Goal: Information Seeking & Learning: Learn about a topic

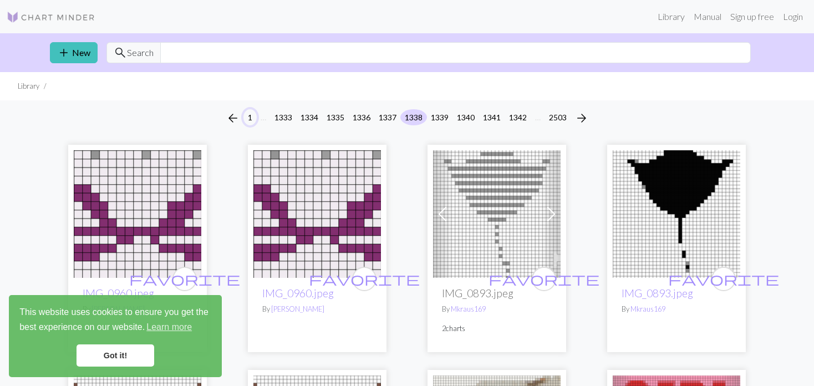
click at [243, 116] on button "1" at bounding box center [249, 117] width 13 height 16
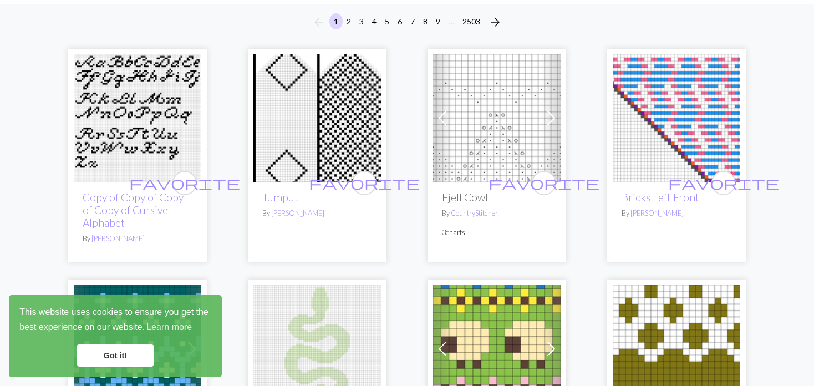
scroll to position [111, 0]
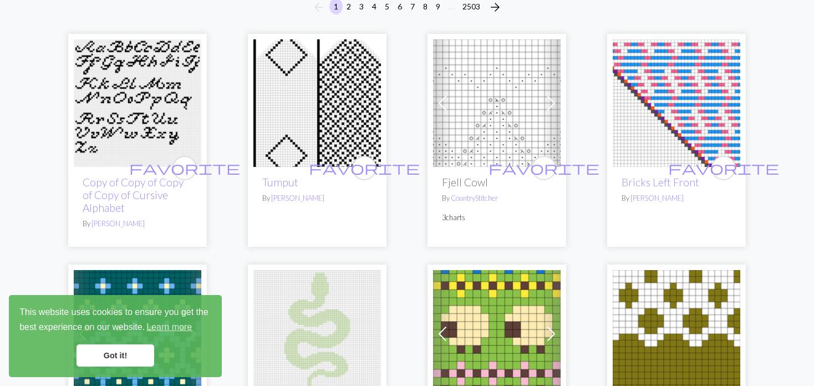
click at [278, 134] on img at bounding box center [317, 103] width 128 height 128
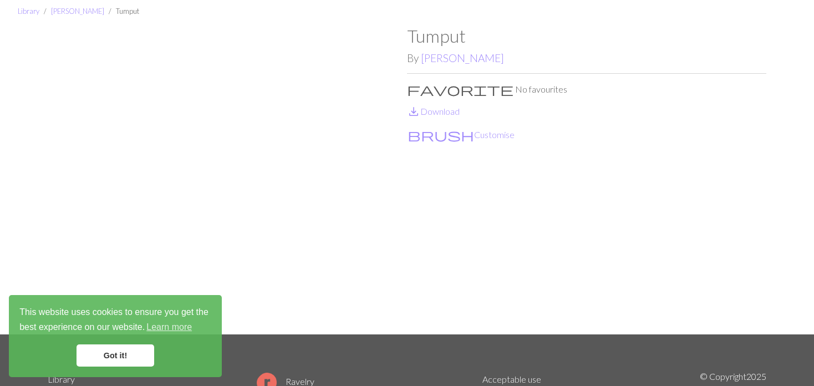
scroll to position [55, 0]
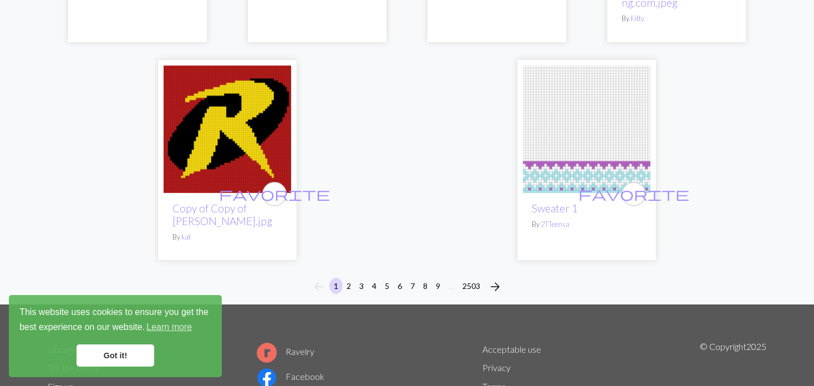
scroll to position [2939, 0]
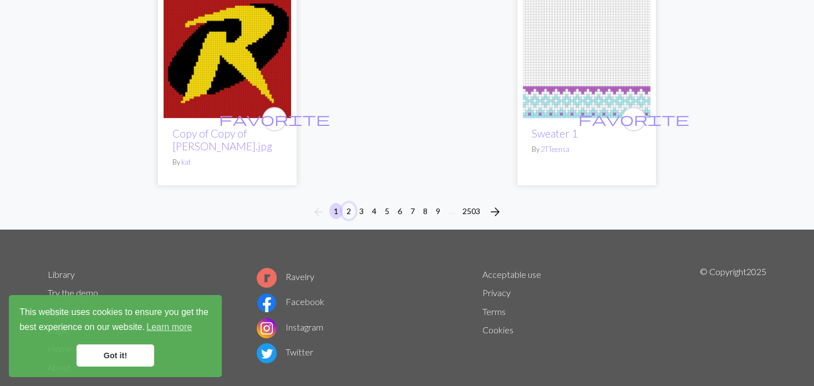
click at [344, 203] on button "2" at bounding box center [348, 211] width 13 height 16
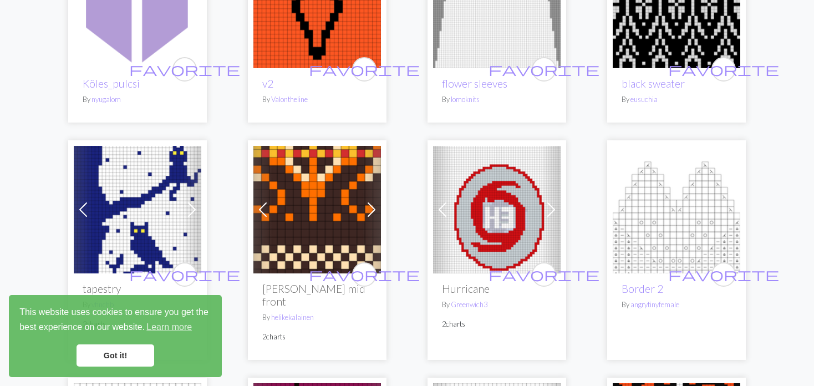
scroll to position [2329, 0]
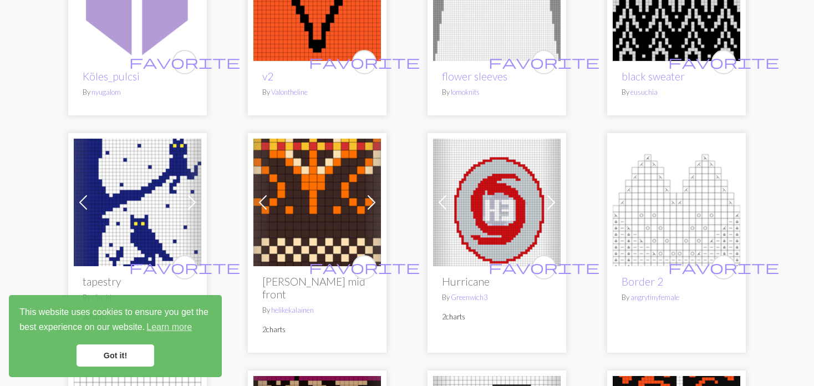
click at [84, 194] on span at bounding box center [83, 203] width 18 height 18
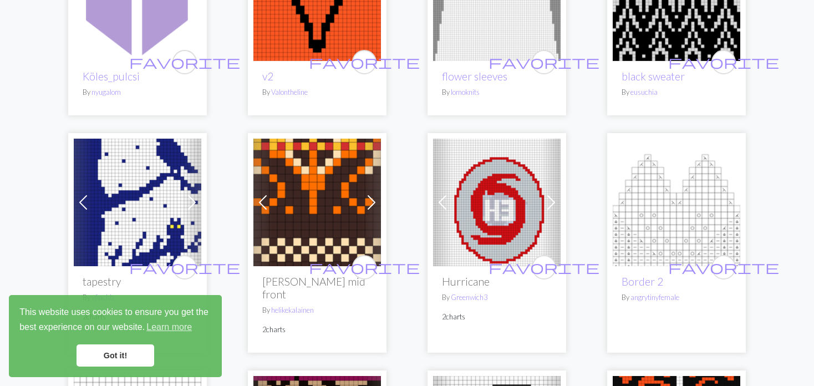
click at [84, 194] on span at bounding box center [83, 203] width 18 height 18
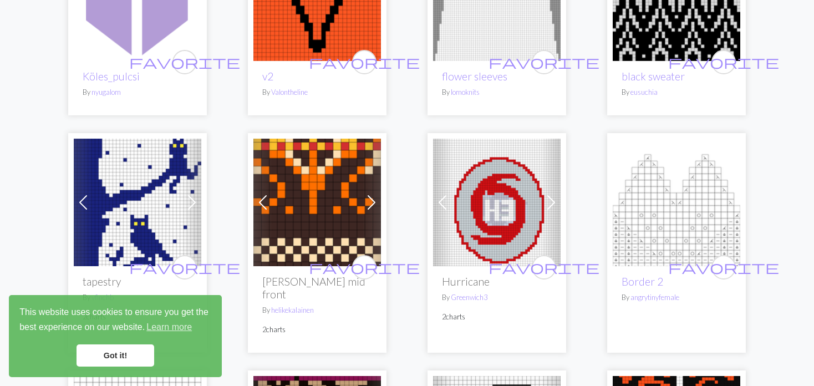
click at [84, 194] on span at bounding box center [83, 203] width 18 height 18
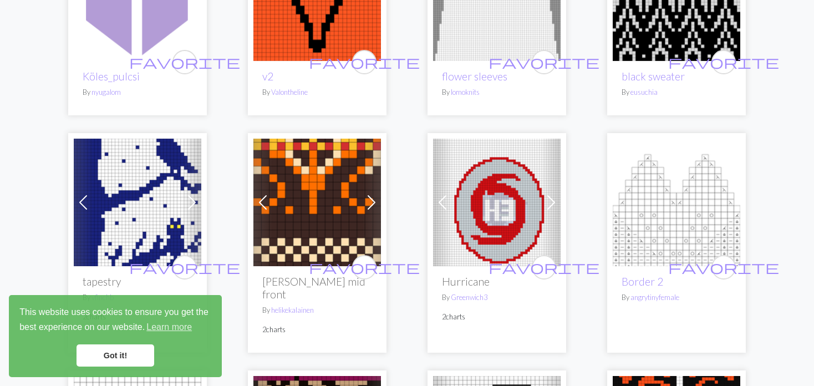
click at [149, 180] on img at bounding box center [138, 203] width 128 height 128
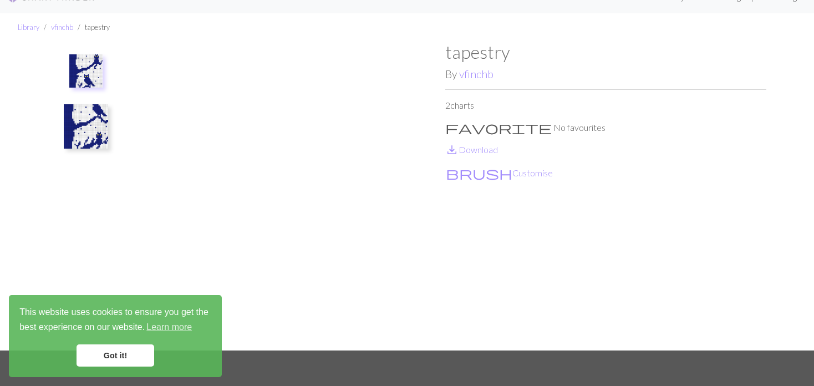
scroll to position [55, 0]
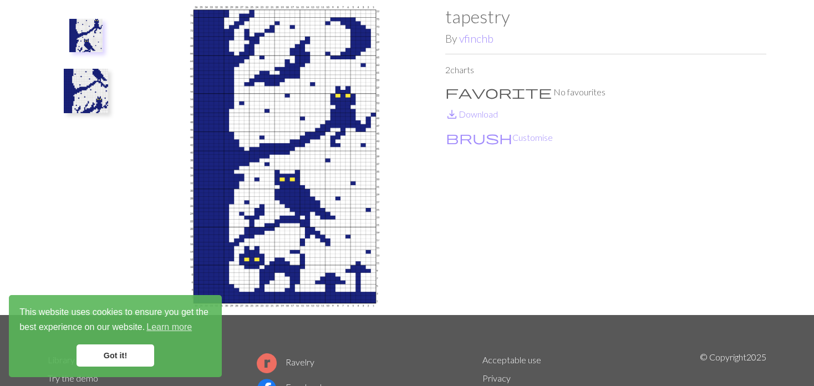
click at [66, 90] on img at bounding box center [86, 91] width 44 height 44
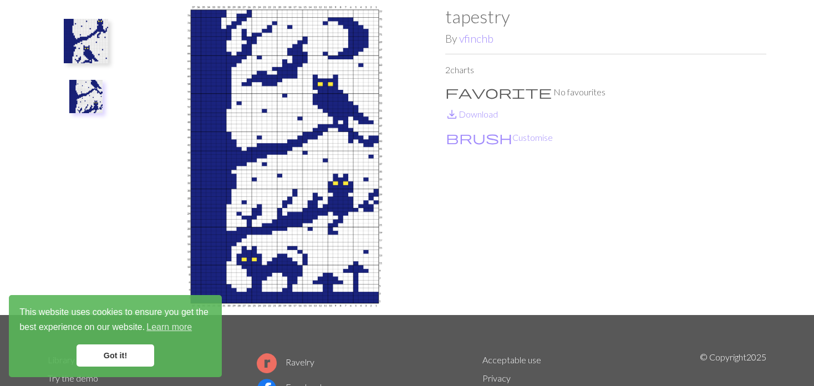
click at [85, 100] on img at bounding box center [85, 96] width 33 height 33
click at [90, 94] on img at bounding box center [85, 96] width 33 height 33
click at [88, 62] on img at bounding box center [86, 41] width 44 height 44
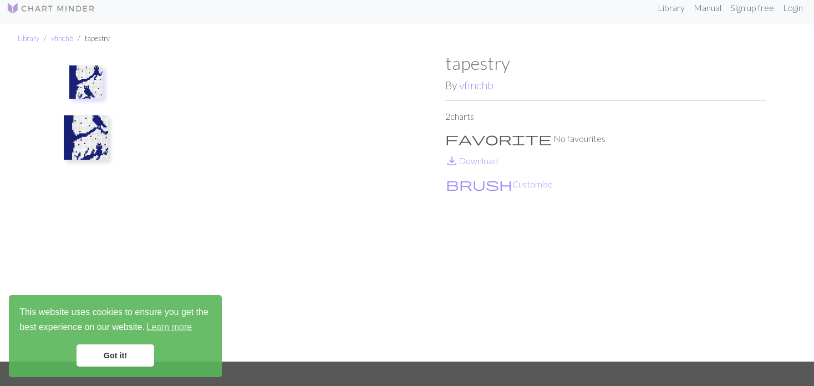
scroll to position [1, 0]
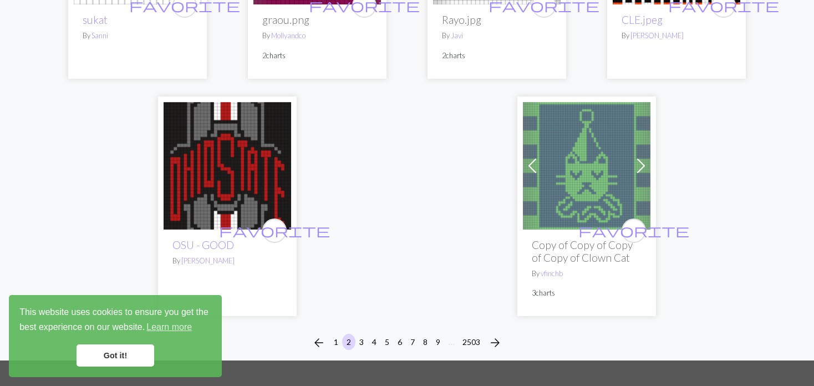
scroll to position [2884, 0]
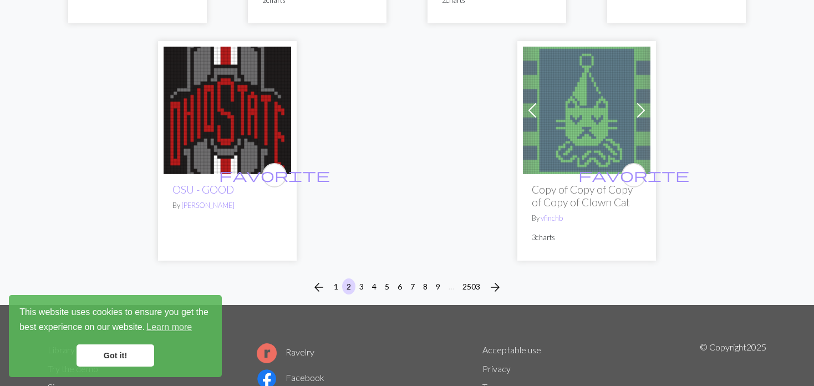
click at [370, 270] on div "arrow_back 1 2 3 4 5 6 7 8 9 … 2503 arrow_forward" at bounding box center [407, 287] width 814 height 35
click at [359, 278] on button "3" at bounding box center [361, 286] width 13 height 16
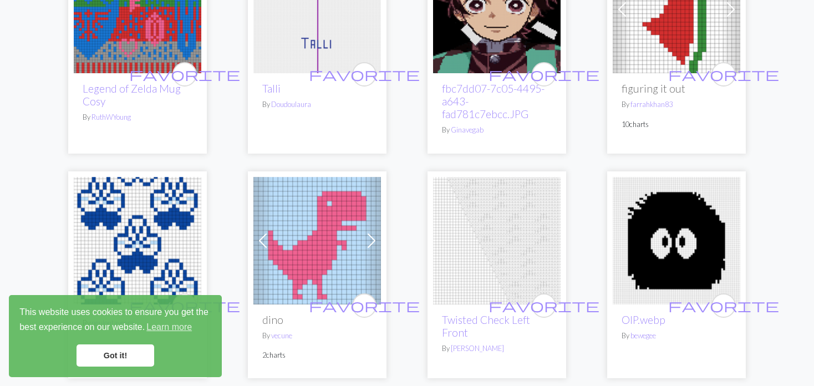
scroll to position [2274, 0]
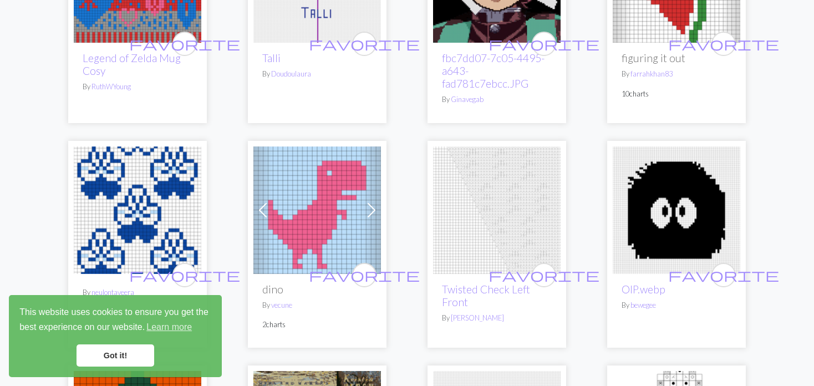
click at [125, 169] on img at bounding box center [138, 210] width 128 height 128
click at [138, 195] on img at bounding box center [138, 210] width 128 height 128
click at [168, 266] on span "favorite" at bounding box center [184, 274] width 111 height 17
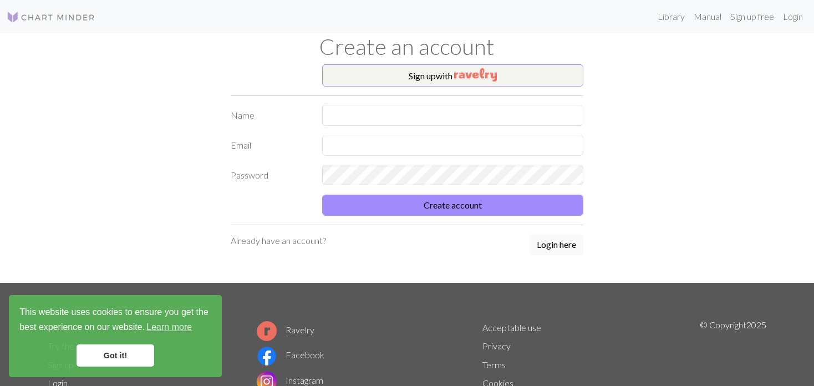
click at [251, 124] on label "Name" at bounding box center [270, 115] width 92 height 21
click at [243, 147] on label "Email" at bounding box center [270, 145] width 92 height 21
click at [241, 173] on label "Password" at bounding box center [270, 175] width 92 height 21
